Goal: Task Accomplishment & Management: Use online tool/utility

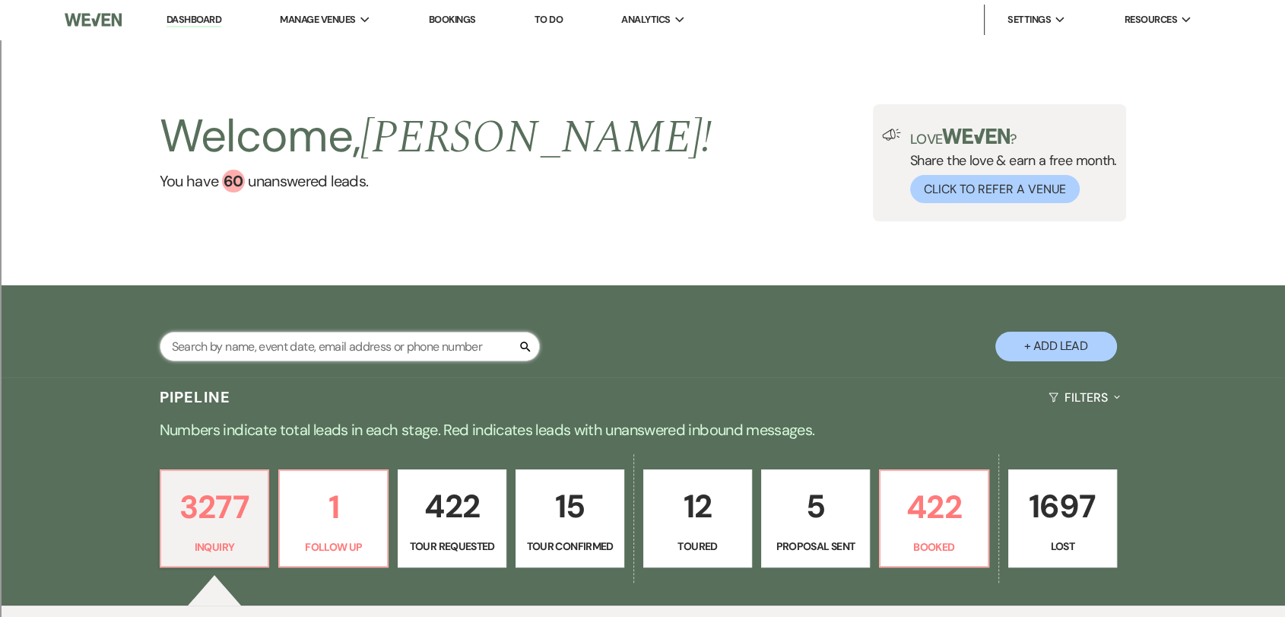
click at [343, 349] on input "text" at bounding box center [350, 347] width 380 height 30
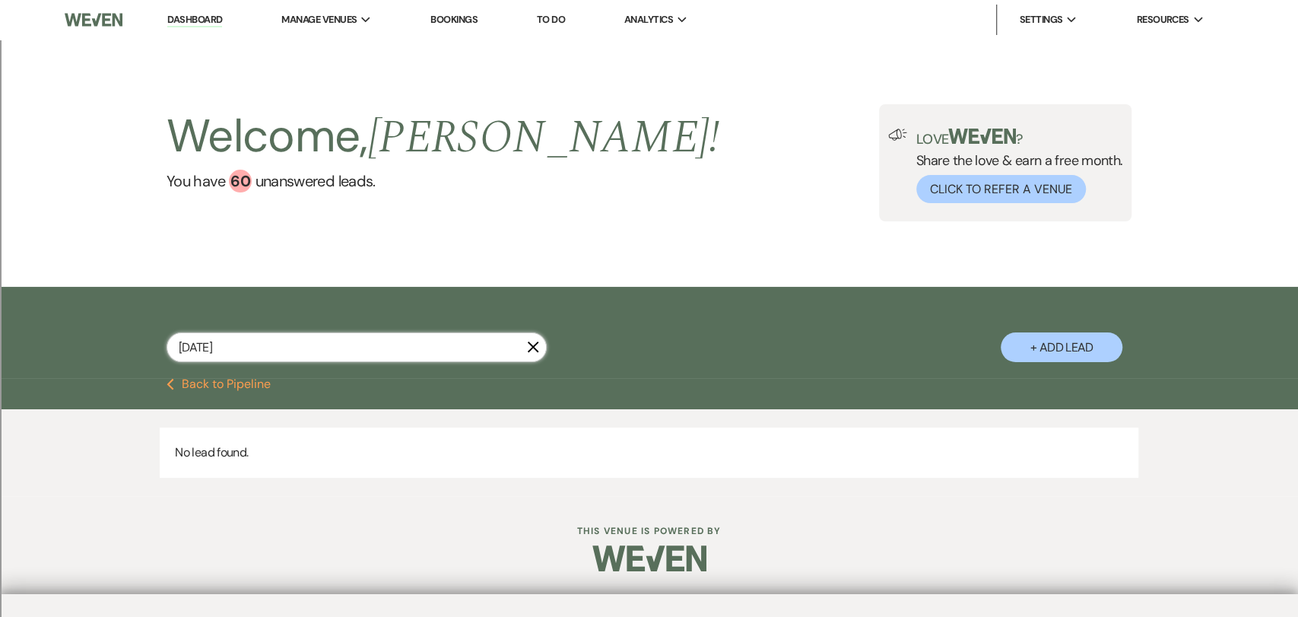
type input "[DATE]"
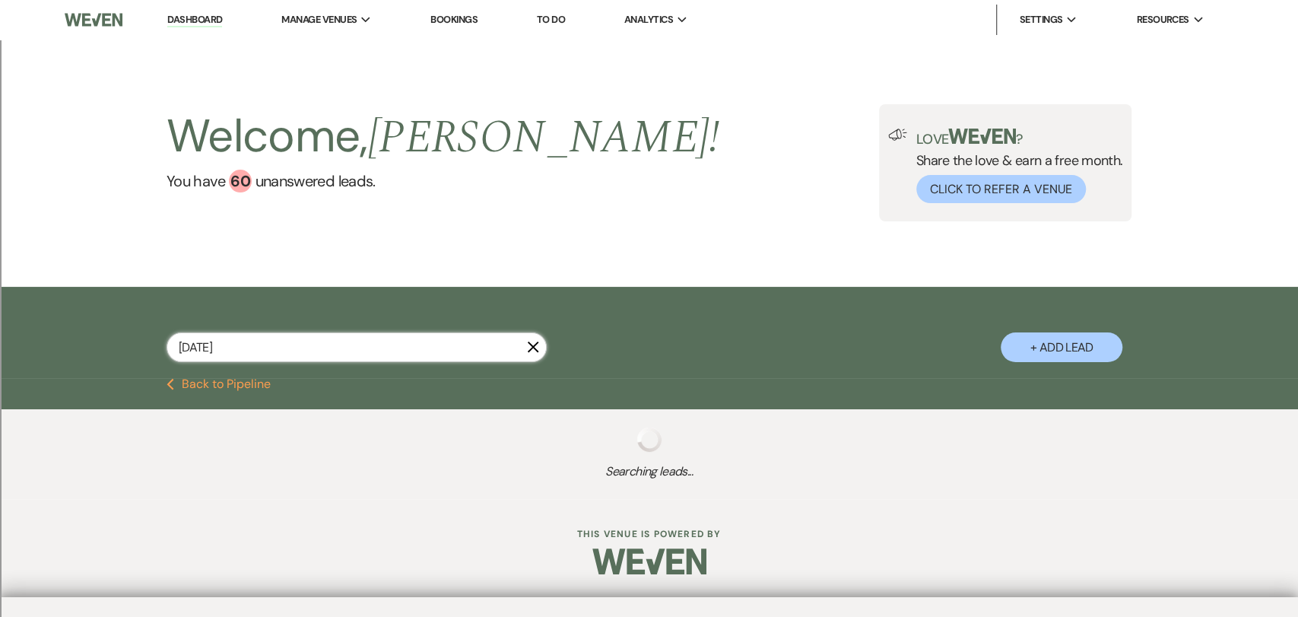
select select "2"
select select "8"
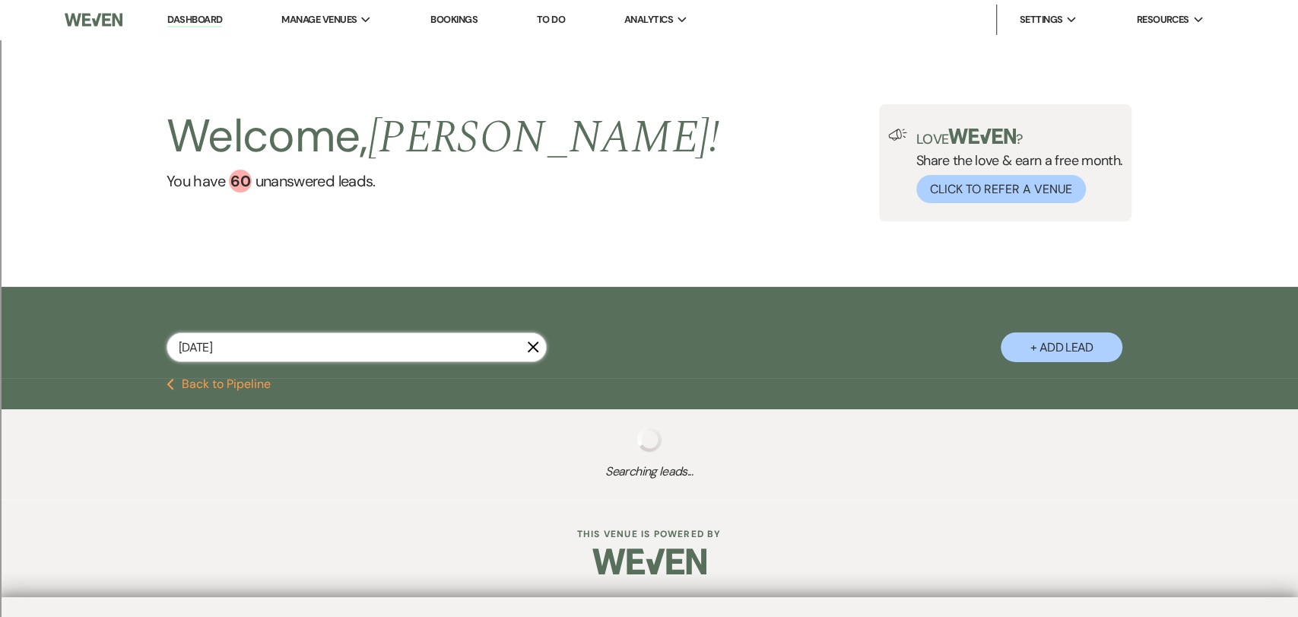
select select "8"
select select "4"
select select "8"
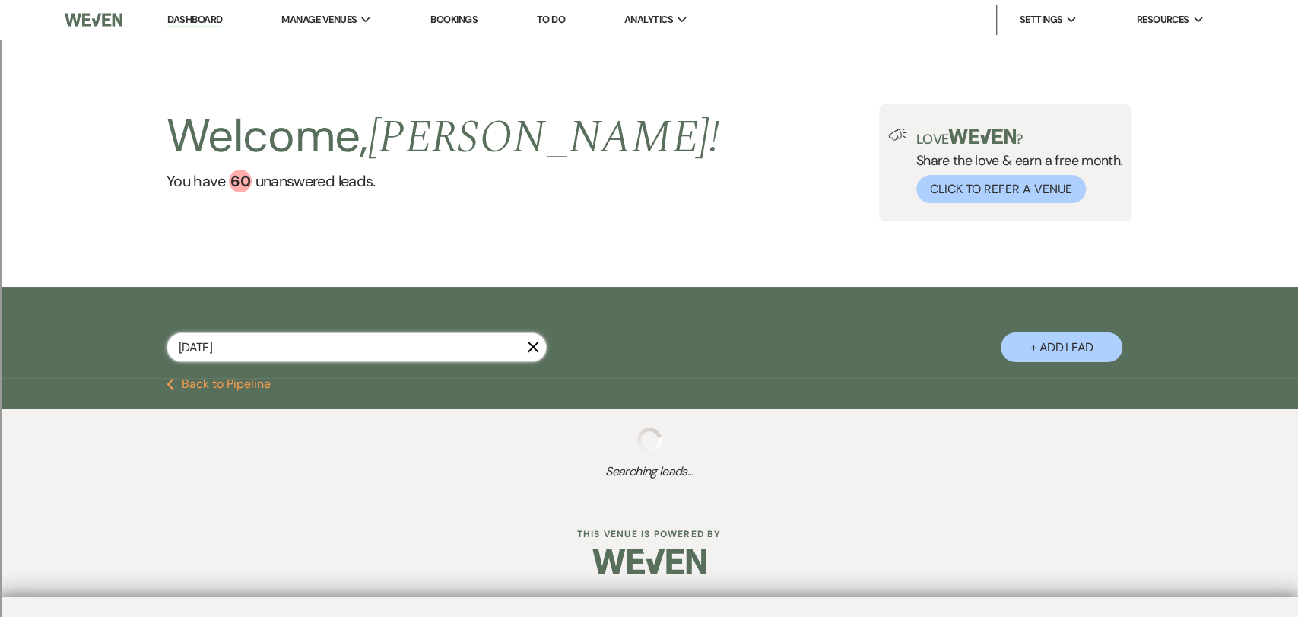
select select "8"
select select "2"
select select "8"
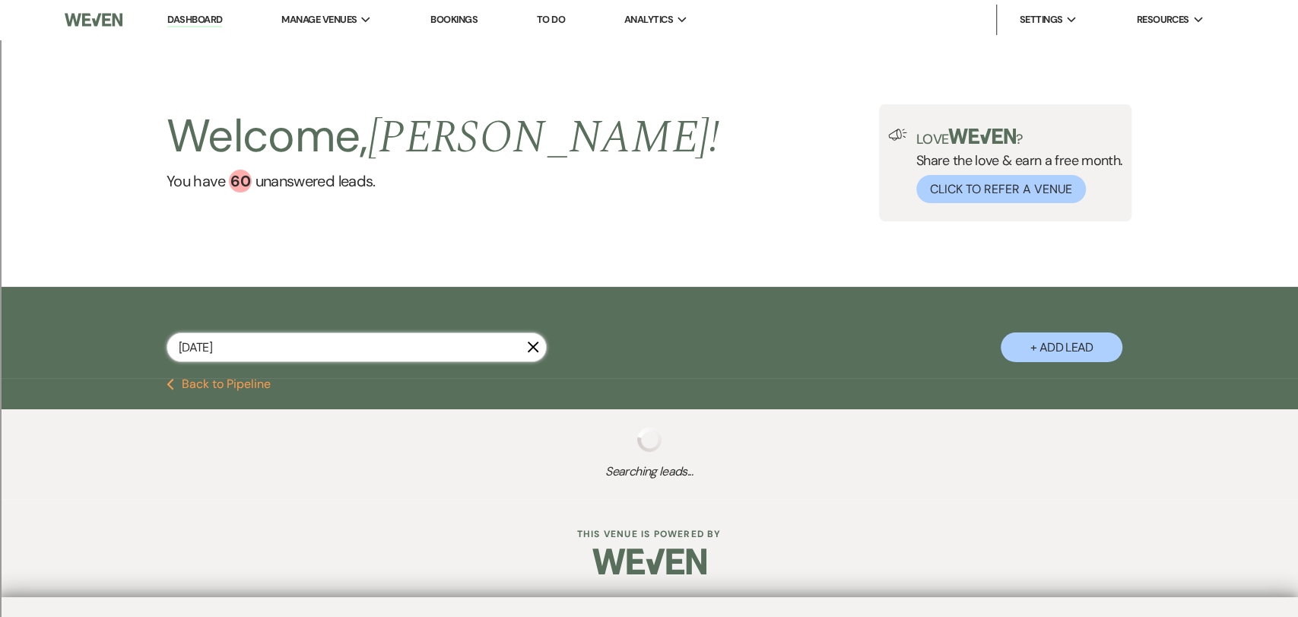
select select "8"
select select "2"
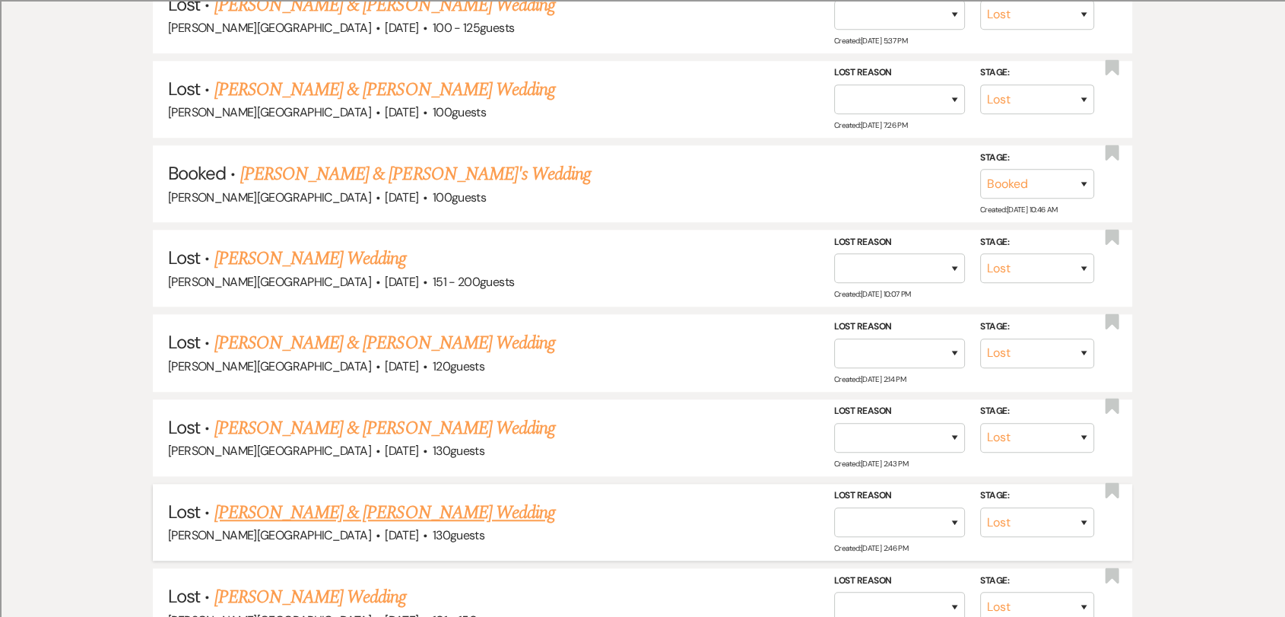
scroll to position [1098, 0]
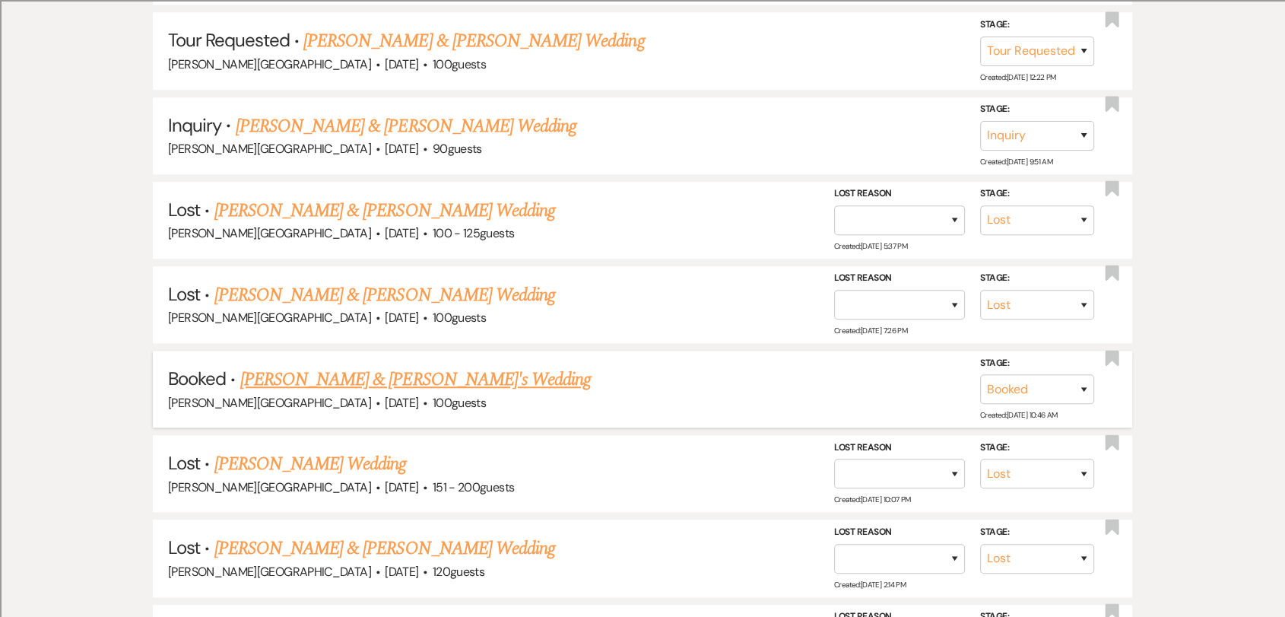
click at [427, 379] on link "[PERSON_NAME] & [PERSON_NAME]'s Wedding" at bounding box center [415, 379] width 351 height 27
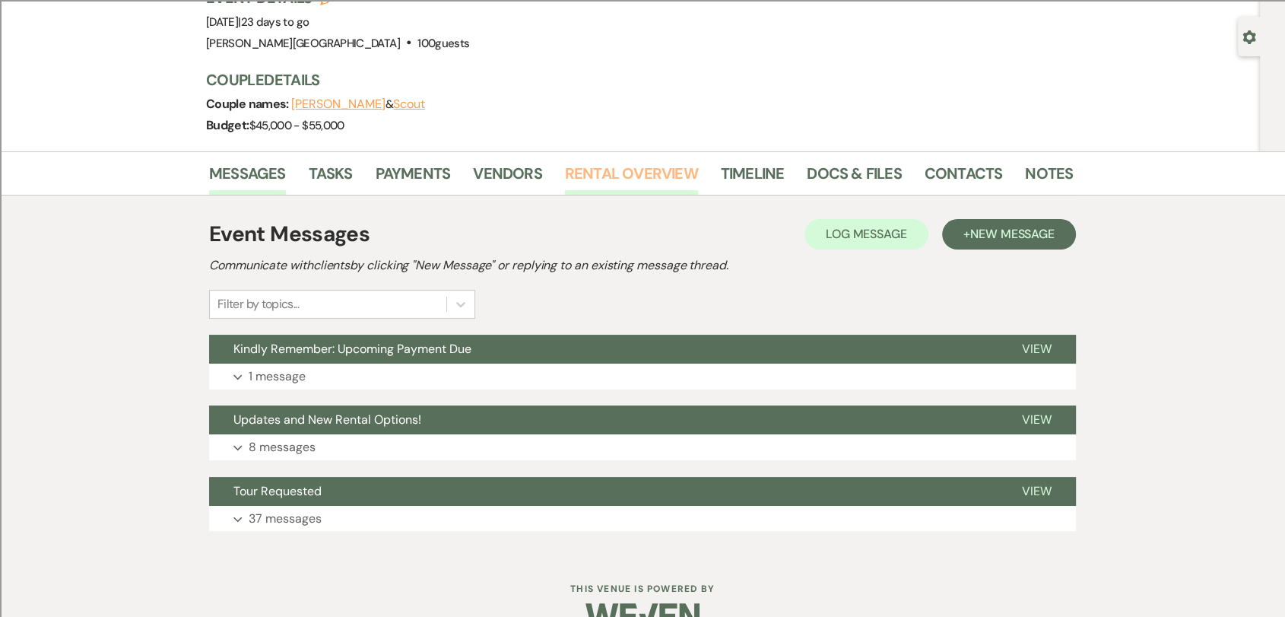
scroll to position [154, 0]
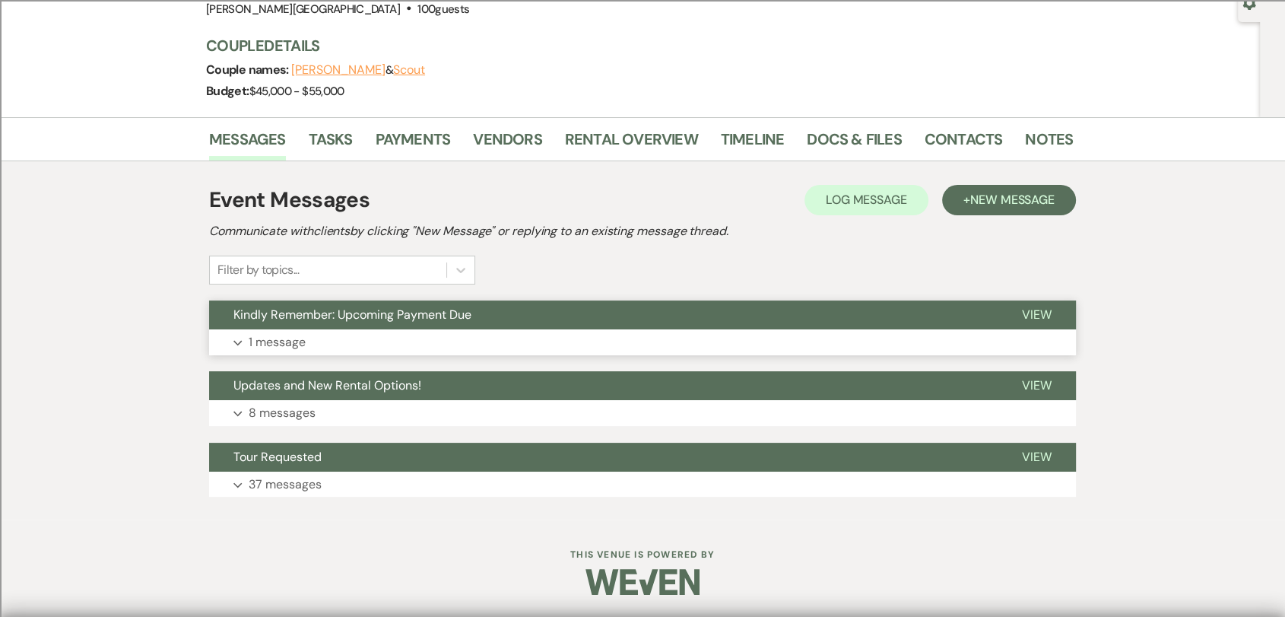
click at [581, 325] on button "Kindly Remember: Upcoming Payment Due" at bounding box center [603, 314] width 789 height 29
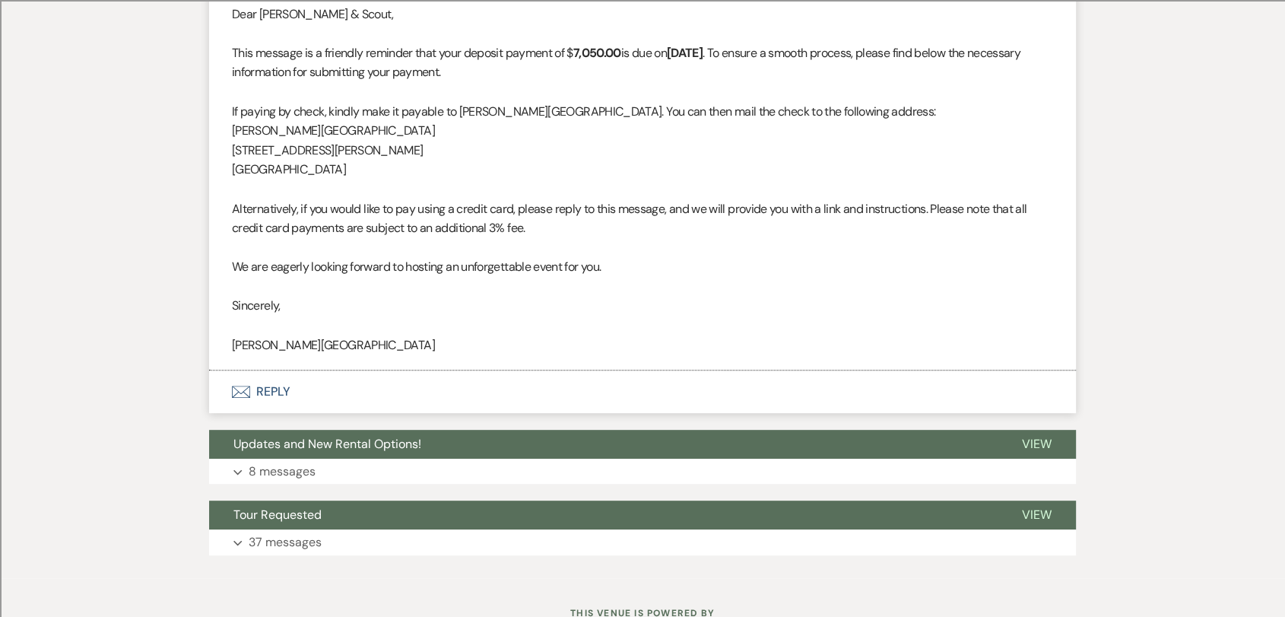
scroll to position [592, 0]
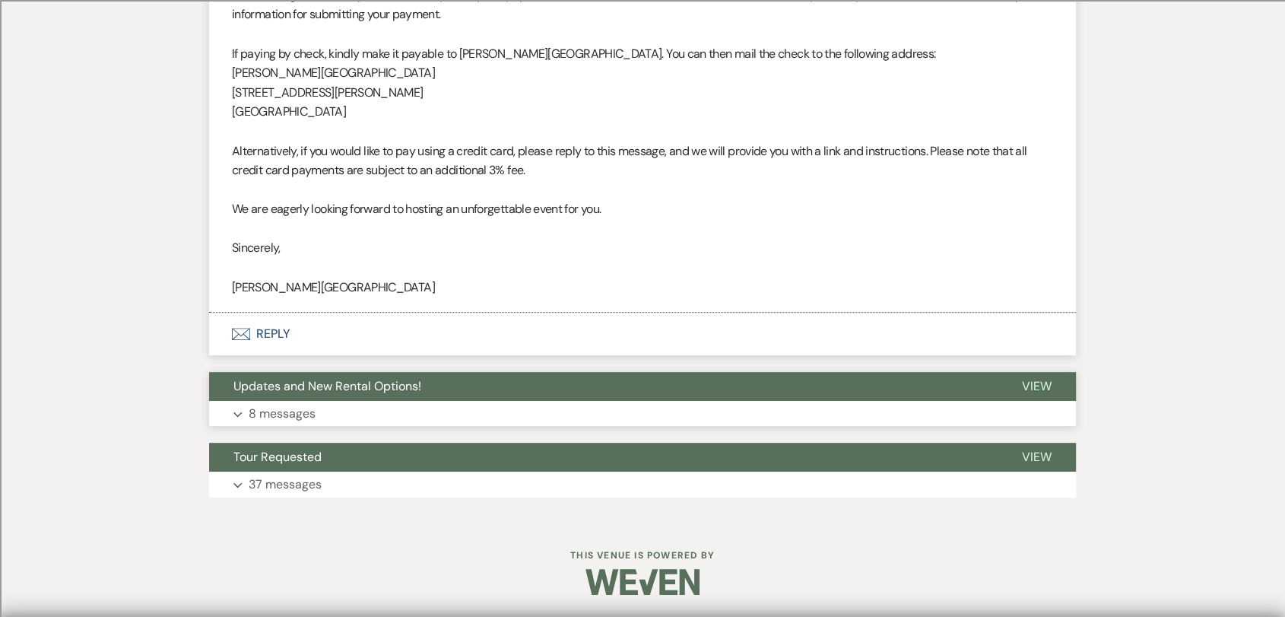
click at [553, 395] on button "Updates and New Rental Options!" at bounding box center [603, 386] width 789 height 29
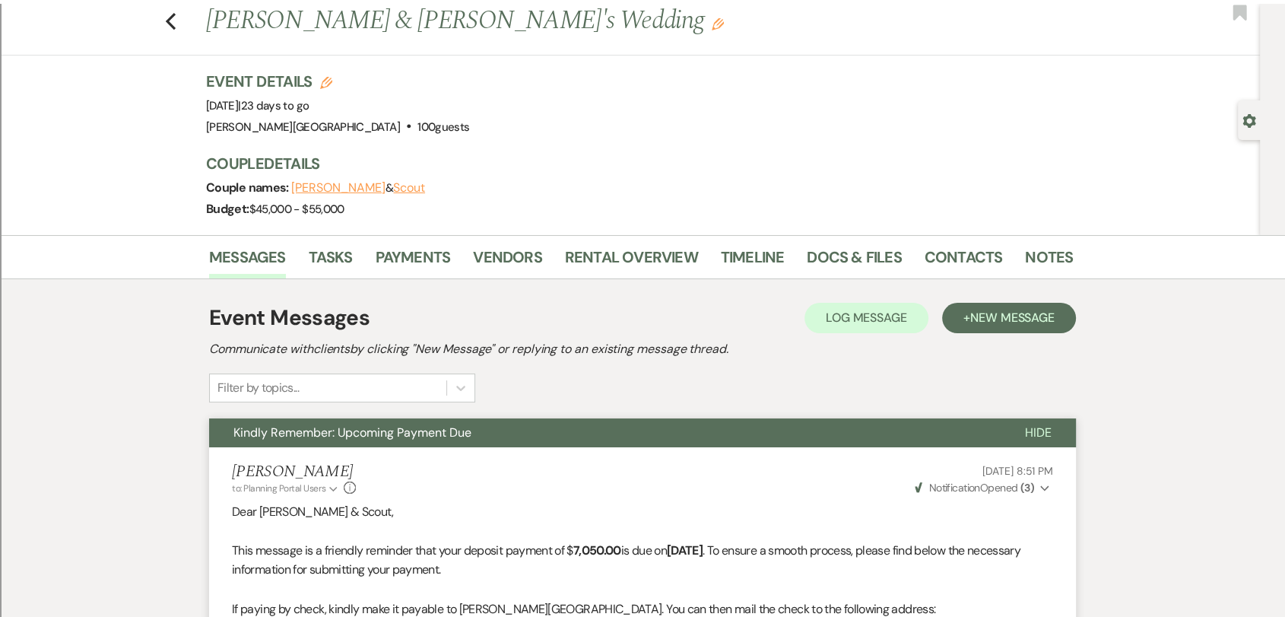
scroll to position [0, 0]
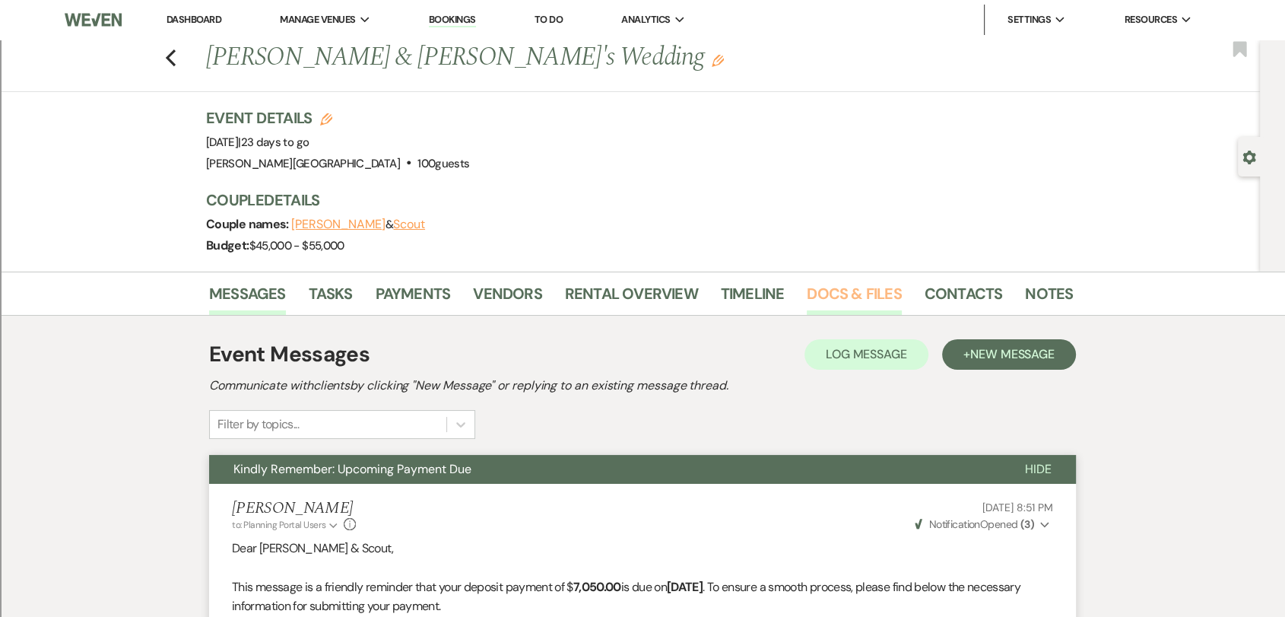
click at [866, 284] on link "Docs & Files" at bounding box center [854, 297] width 94 height 33
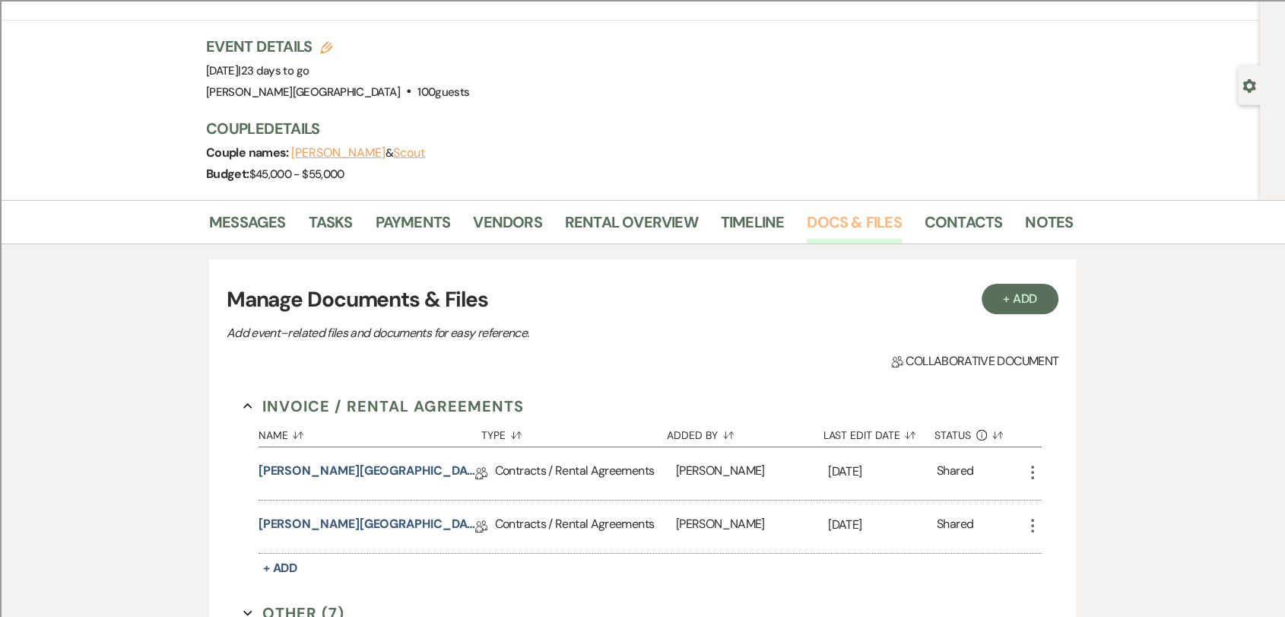
scroll to position [332, 0]
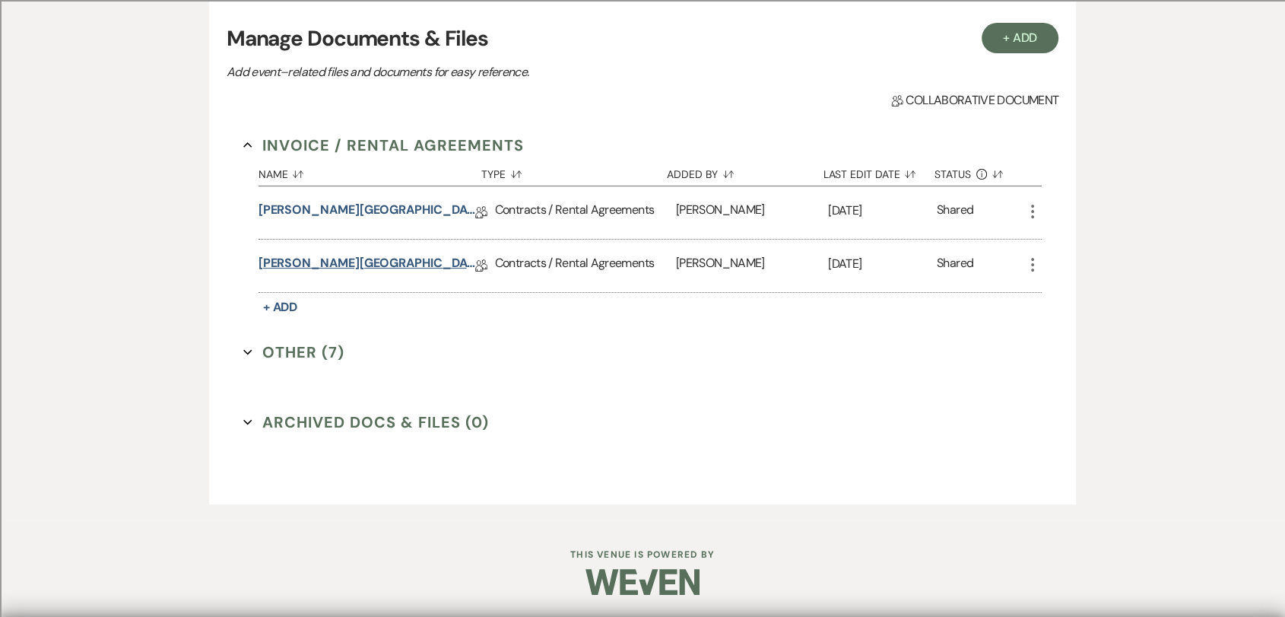
click at [404, 263] on link "[PERSON_NAME][GEOGRAPHIC_DATA] Contract" at bounding box center [367, 266] width 217 height 24
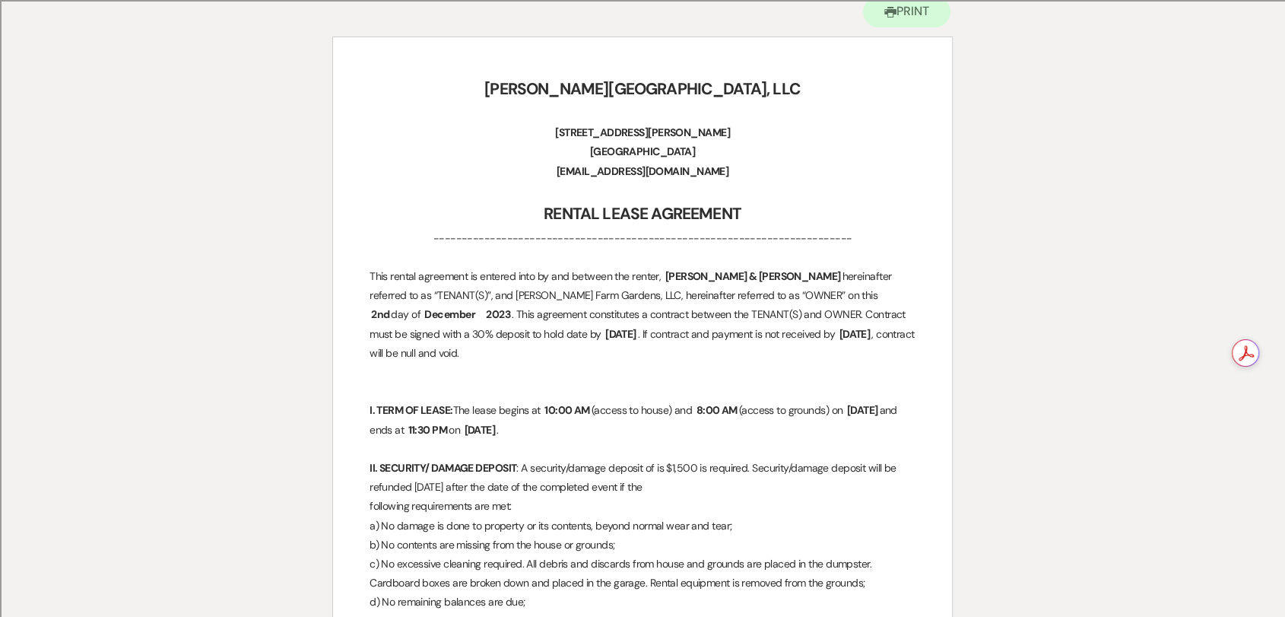
scroll to position [169, 0]
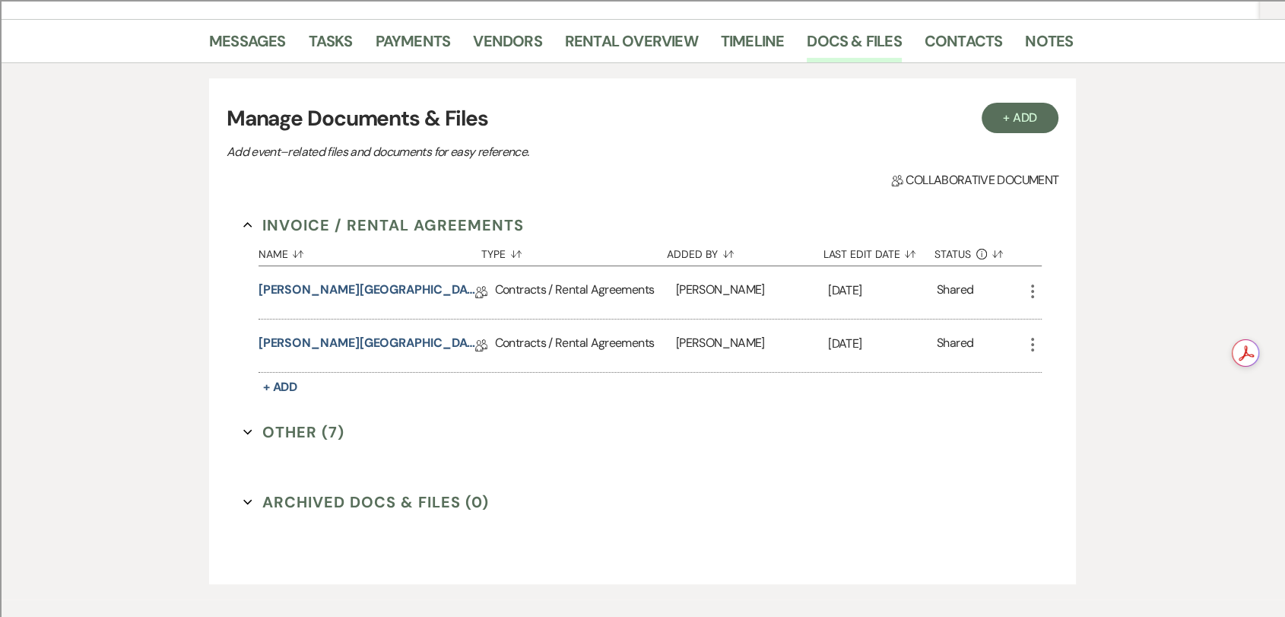
scroll to position [253, 0]
click at [1033, 342] on use "button" at bounding box center [1032, 344] width 3 height 14
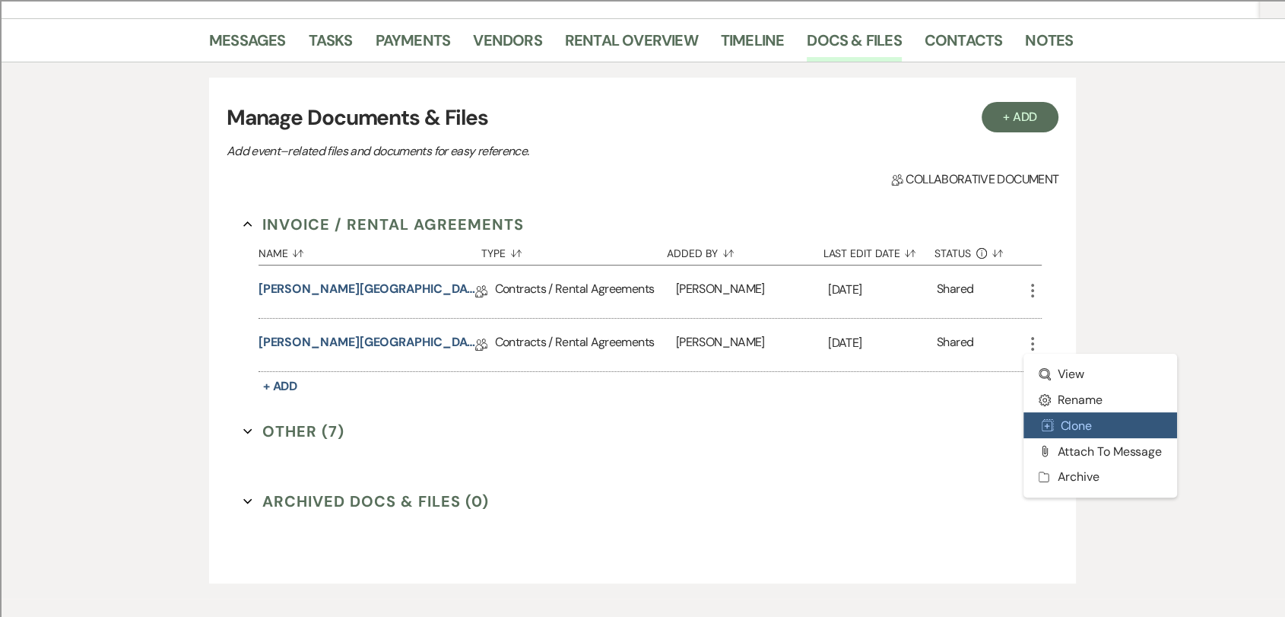
click at [1075, 419] on button "Duplicate Clone" at bounding box center [1101, 425] width 154 height 26
